Goal: Transaction & Acquisition: Download file/media

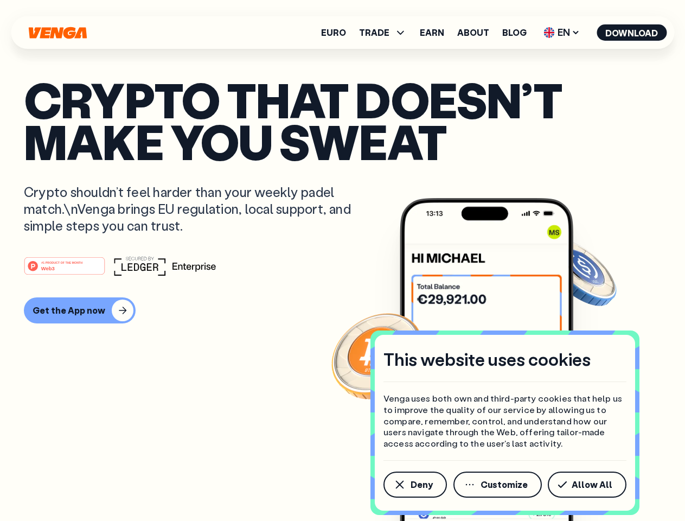
click at [342, 260] on div "#1 PRODUCT OF THE MONTH Web3" at bounding box center [342, 266] width 637 height 20
click at [414, 484] on span "Deny" at bounding box center [421, 484] width 22 height 9
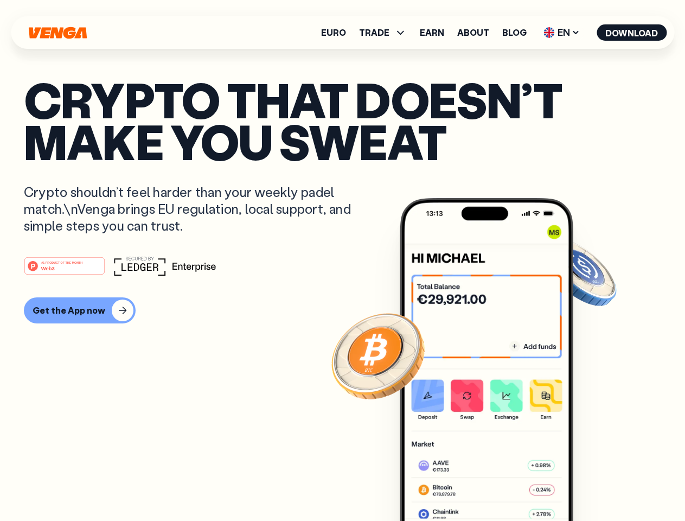
click at [498, 484] on img at bounding box center [487, 379] width 174 height 363
click at [589, 484] on article "Crypto that doesn’t make you sweat Crypto shouldn’t feel harder than your weekl…" at bounding box center [342, 282] width 637 height 407
click at [386, 33] on span "TRADE" at bounding box center [374, 32] width 30 height 9
click at [562, 33] on span "EN" at bounding box center [562, 32] width 44 height 17
click at [632, 33] on button "Download" at bounding box center [631, 32] width 70 height 16
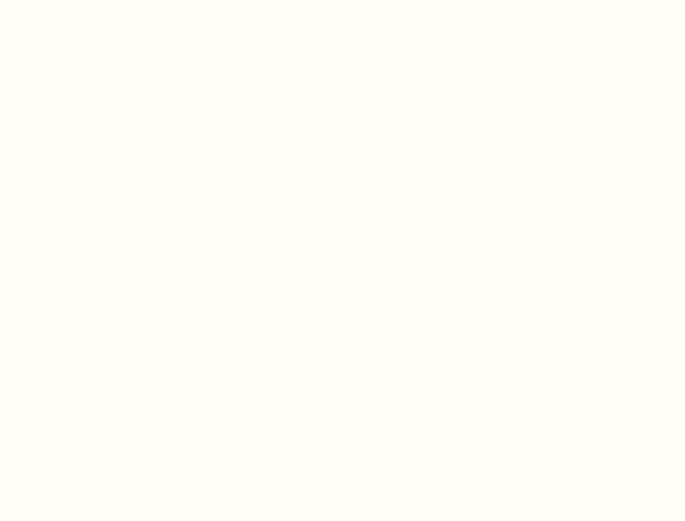
click at [342, 0] on html "This website uses cookies Venga uses both own and third-party cookies that help…" at bounding box center [342, 0] width 685 height 0
click at [78, 0] on html "This website uses cookies Venga uses both own and third-party cookies that help…" at bounding box center [342, 0] width 685 height 0
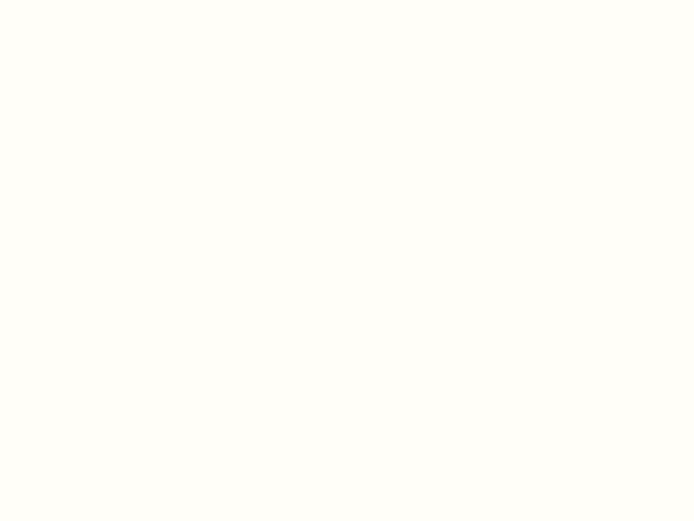
click at [66, 0] on html "This website uses cookies Venga uses both own and third-party cookies that help…" at bounding box center [347, 0] width 694 height 0
